Goal: Transaction & Acquisition: Obtain resource

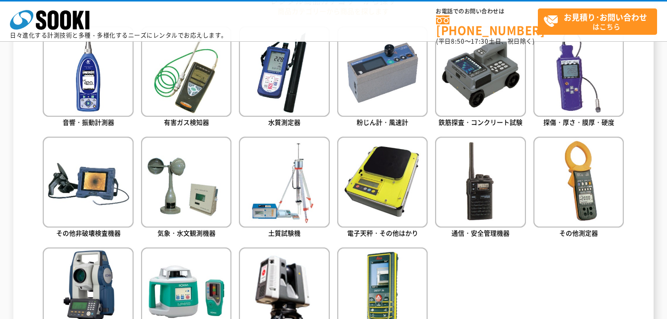
scroll to position [447, 0]
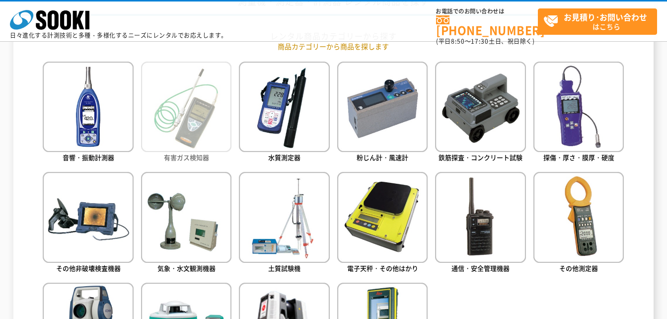
click at [156, 86] on img at bounding box center [186, 107] width 90 height 90
click at [189, 94] on img at bounding box center [186, 107] width 90 height 90
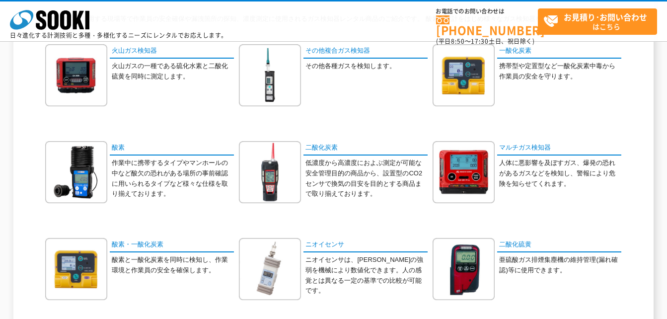
scroll to position [99, 0]
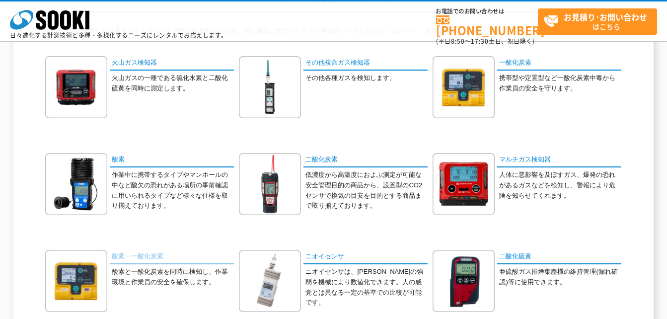
click at [162, 263] on link "酸素・一酸化炭素" at bounding box center [172, 257] width 124 height 14
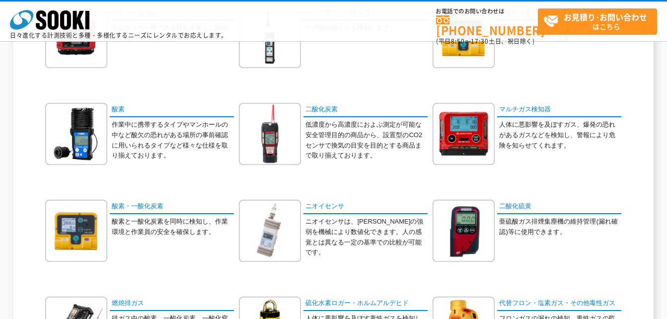
scroll to position [149, 0]
click at [151, 156] on p "作業中に携帯するタイプやマンホールの中など酸欠の恐れがある場所の事前確認に用いられるタイプなど様々な仕様を取り揃えております。" at bounding box center [173, 140] width 122 height 41
click at [145, 134] on p "作業中に携帯するタイプやマンホールの中など酸欠の恐れがある場所の事前確認に用いられるタイプなど様々な仕様を取り揃えております。" at bounding box center [173, 140] width 122 height 41
click at [130, 118] on div "酸素 作業中に携帯するタイプやマンホールの中など酸欠の恐れがある場所の事前確認に用いられるタイプなど様々な仕様を取り揃えております。" at bounding box center [139, 141] width 189 height 77
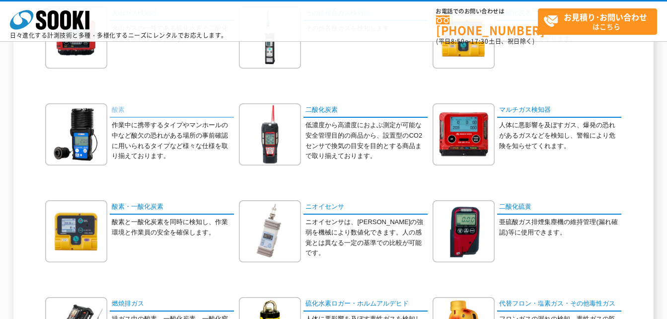
click at [121, 112] on link "酸素" at bounding box center [172, 110] width 124 height 14
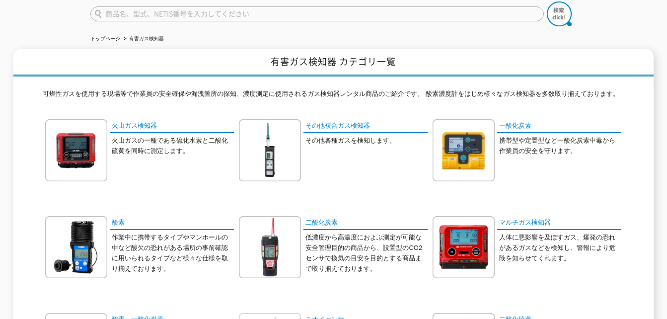
scroll to position [199, 0]
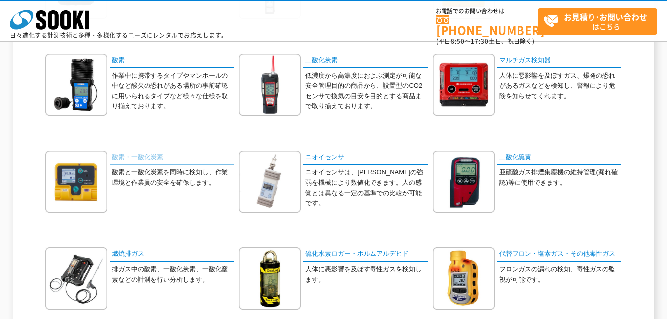
click at [147, 157] on link "酸素・一酸化炭素" at bounding box center [172, 158] width 124 height 14
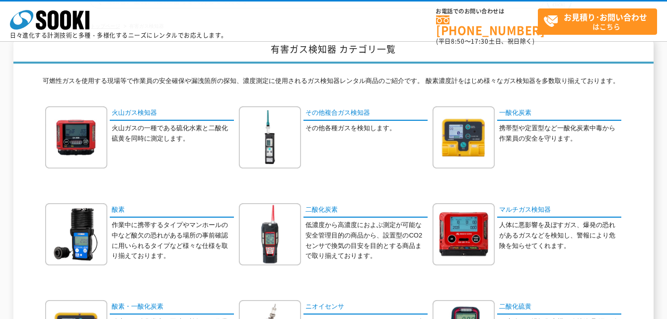
scroll to position [0, 0]
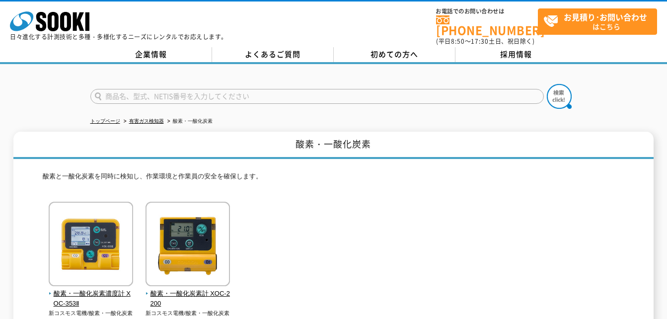
scroll to position [149, 0]
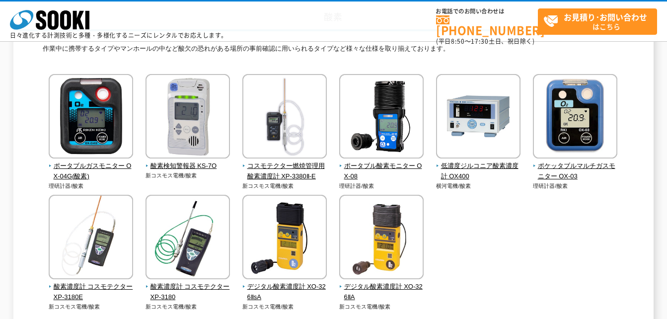
scroll to position [199, 0]
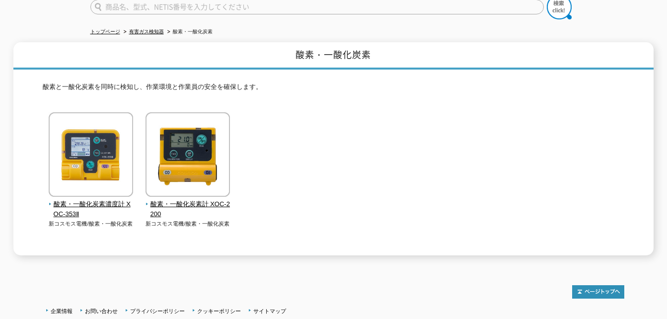
scroll to position [161, 0]
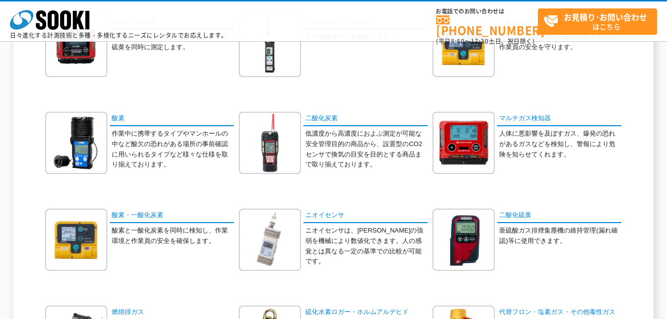
scroll to position [149, 0]
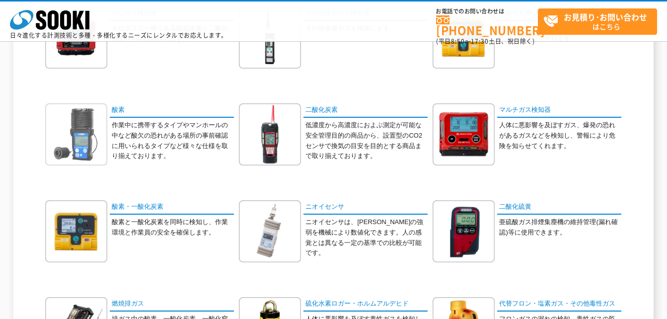
click at [97, 147] on img at bounding box center [76, 134] width 62 height 62
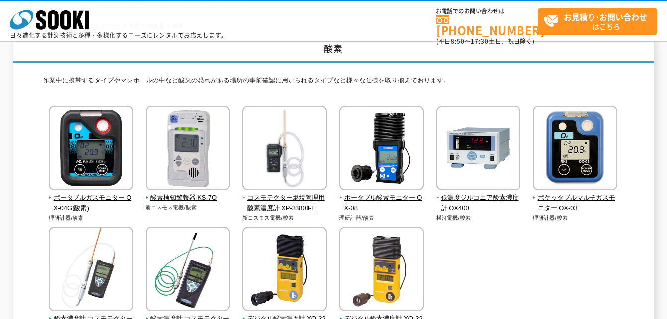
scroll to position [149, 0]
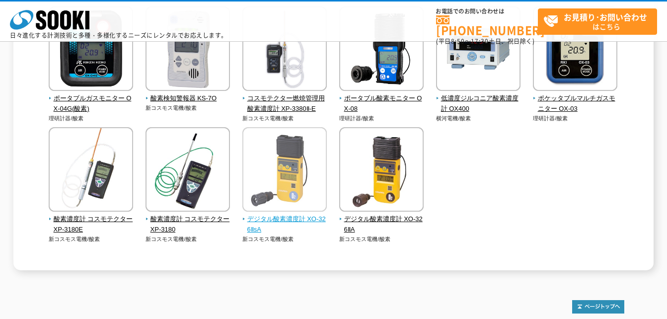
click at [295, 214] on img at bounding box center [284, 170] width 84 height 87
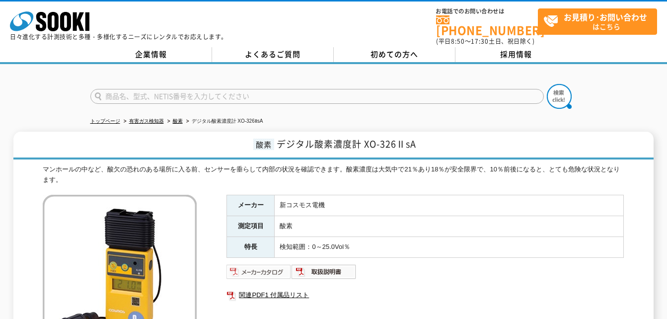
click at [261, 266] on img at bounding box center [258, 272] width 65 height 16
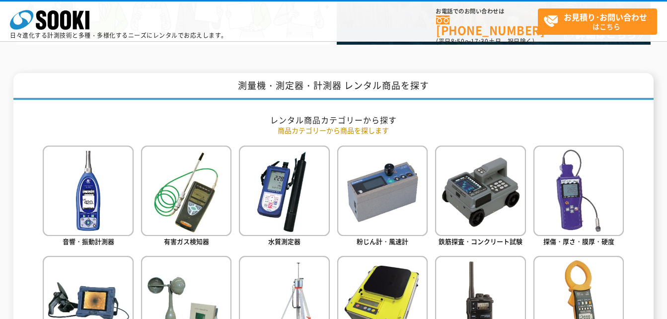
scroll to position [447, 0]
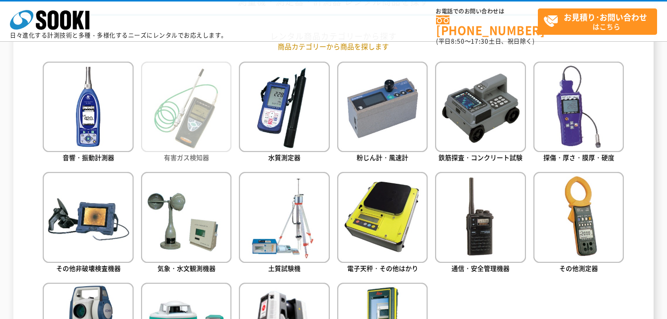
click at [173, 133] on img at bounding box center [186, 107] width 90 height 90
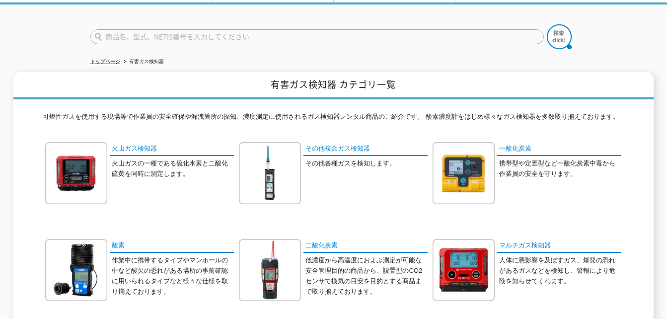
scroll to position [199, 0]
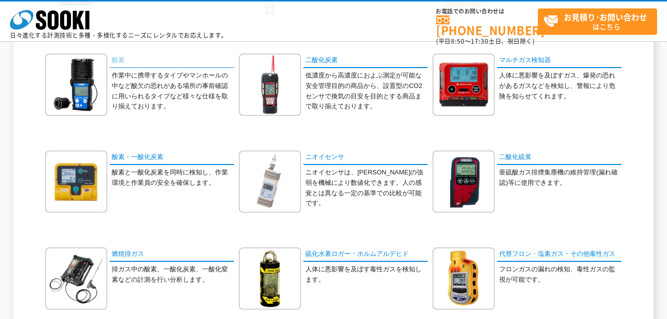
click at [118, 56] on link "酸素" at bounding box center [172, 61] width 124 height 14
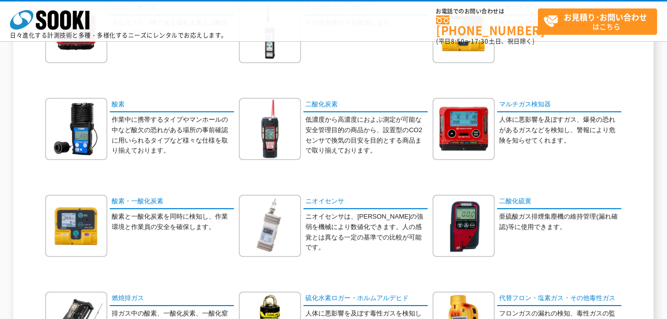
scroll to position [99, 0]
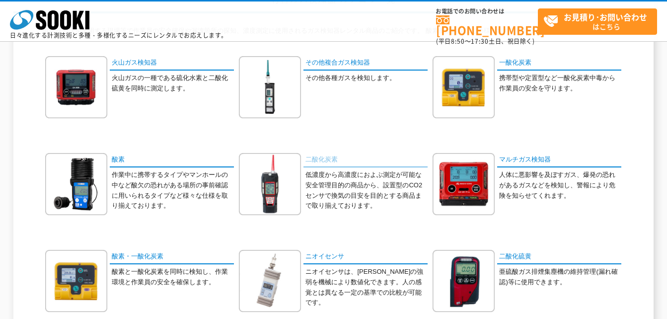
click at [331, 160] on link "二酸化炭素" at bounding box center [365, 160] width 124 height 14
click at [507, 158] on link "マルチガス検知器" at bounding box center [559, 160] width 124 height 14
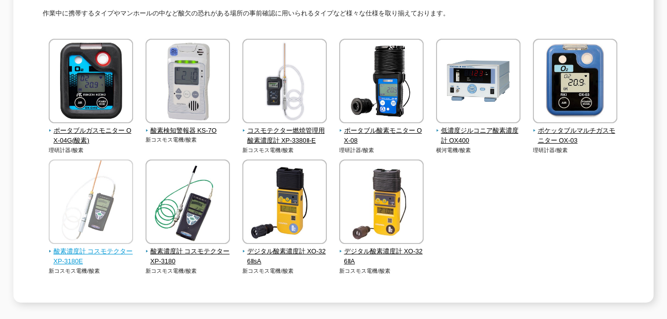
scroll to position [43, 0]
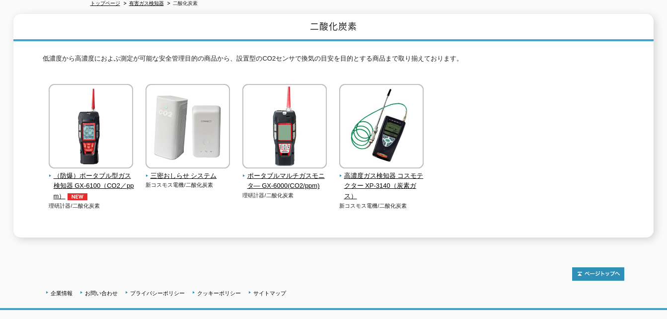
scroll to position [171, 0]
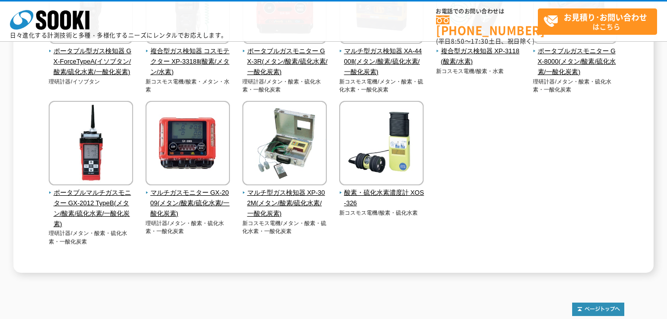
scroll to position [348, 0]
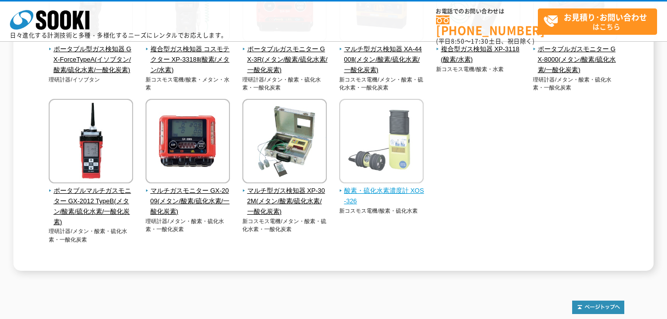
click at [388, 192] on span "酸素・硫化水素濃度計 XOS-326" at bounding box center [381, 196] width 85 height 21
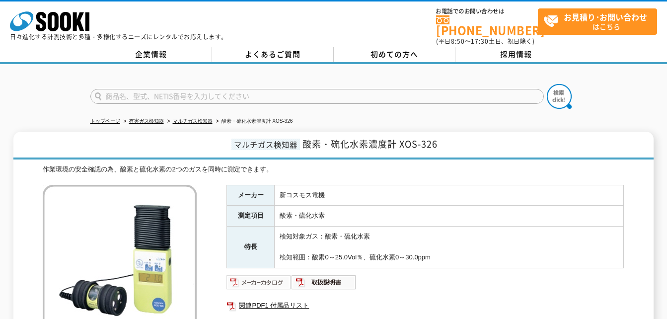
click at [245, 274] on img at bounding box center [258, 282] width 65 height 16
